Goal: Transaction & Acquisition: Subscribe to service/newsletter

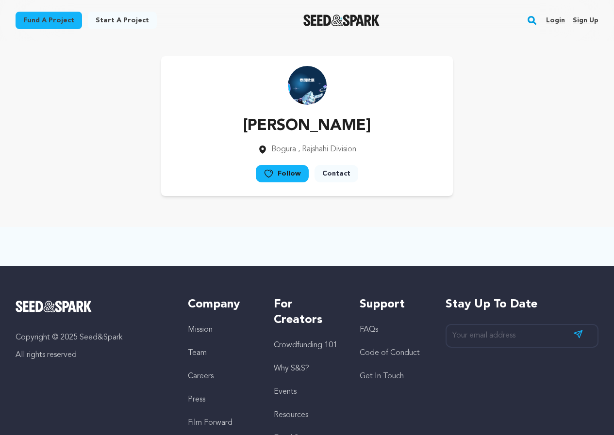
click at [593, 17] on link "Sign up" at bounding box center [586, 21] width 26 height 16
click at [581, 21] on link "Sign up" at bounding box center [586, 21] width 26 height 16
